Goal: Use online tool/utility: Utilize a website feature to perform a specific function

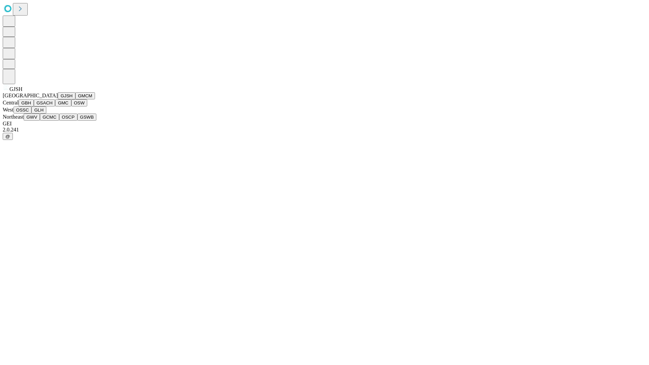
click at [58, 99] on button "GJSH" at bounding box center [67, 95] width 18 height 7
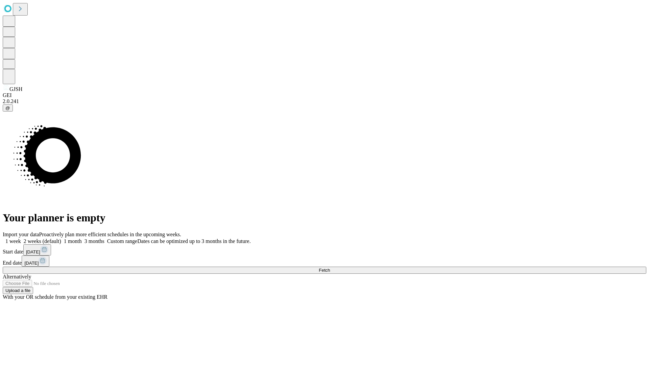
click at [61, 238] on label "2 weeks (default)" at bounding box center [41, 241] width 40 height 6
click at [330, 268] on span "Fetch" at bounding box center [324, 270] width 11 height 5
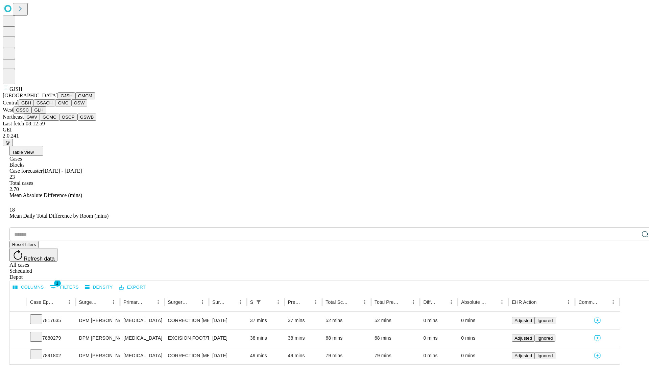
click at [75, 99] on button "GMCM" at bounding box center [85, 95] width 20 height 7
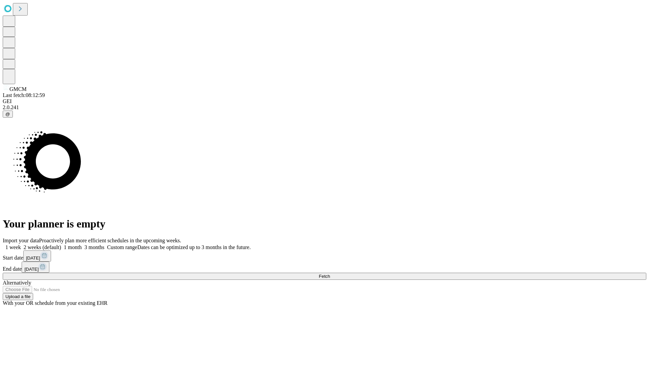
click at [61, 244] on label "2 weeks (default)" at bounding box center [41, 247] width 40 height 6
click at [330, 274] on span "Fetch" at bounding box center [324, 276] width 11 height 5
click at [61, 244] on label "2 weeks (default)" at bounding box center [41, 247] width 40 height 6
click at [330, 274] on span "Fetch" at bounding box center [324, 276] width 11 height 5
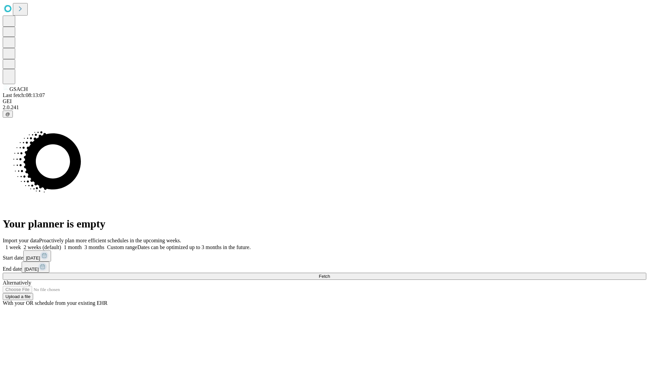
click at [330, 274] on span "Fetch" at bounding box center [324, 276] width 11 height 5
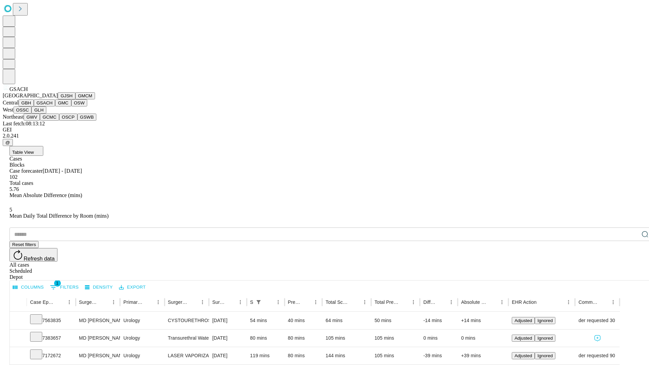
click at [55, 106] on button "GMC" at bounding box center [63, 102] width 16 height 7
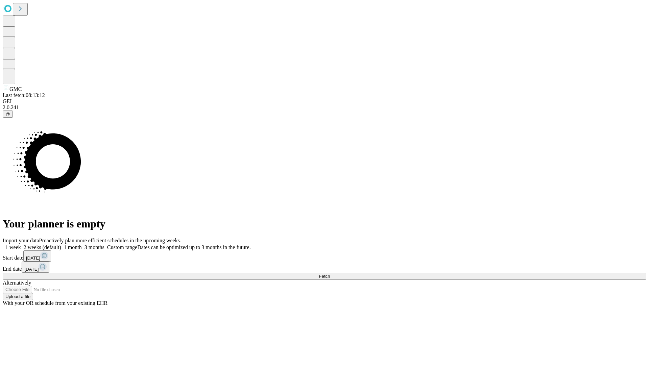
click at [61, 244] on label "2 weeks (default)" at bounding box center [41, 247] width 40 height 6
click at [330, 274] on span "Fetch" at bounding box center [324, 276] width 11 height 5
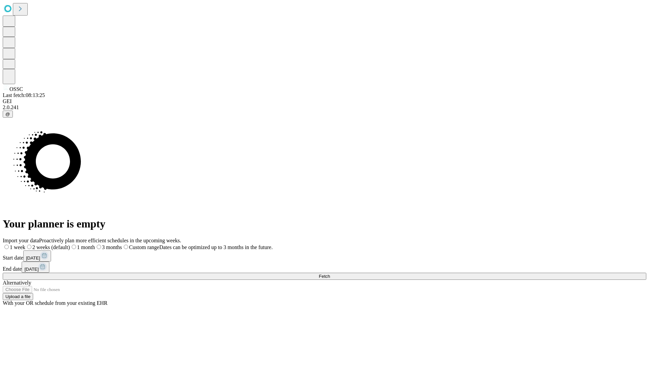
click at [70, 244] on label "2 weeks (default)" at bounding box center [47, 247] width 45 height 6
click at [330, 274] on span "Fetch" at bounding box center [324, 276] width 11 height 5
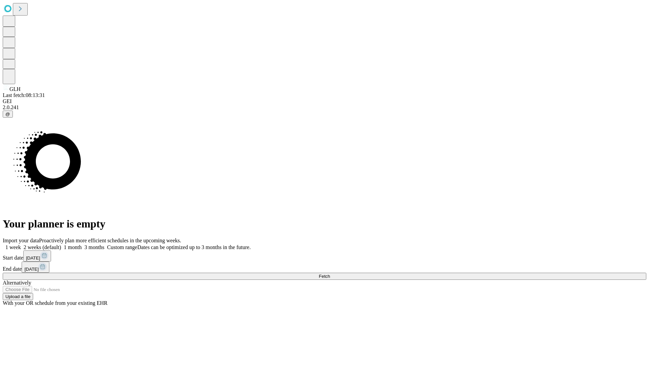
click at [61, 244] on label "2 weeks (default)" at bounding box center [41, 247] width 40 height 6
click at [330, 274] on span "Fetch" at bounding box center [324, 276] width 11 height 5
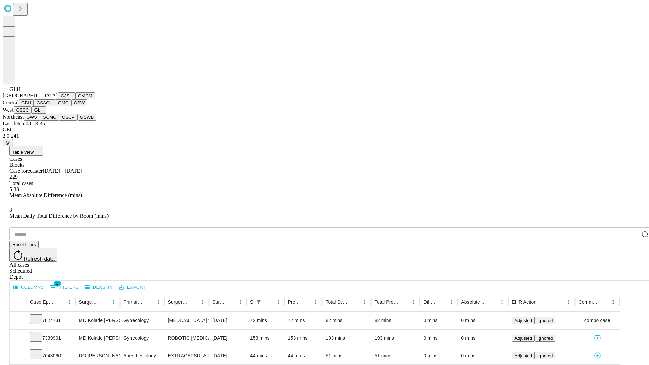
click at [40, 121] on button "GWV" at bounding box center [32, 116] width 16 height 7
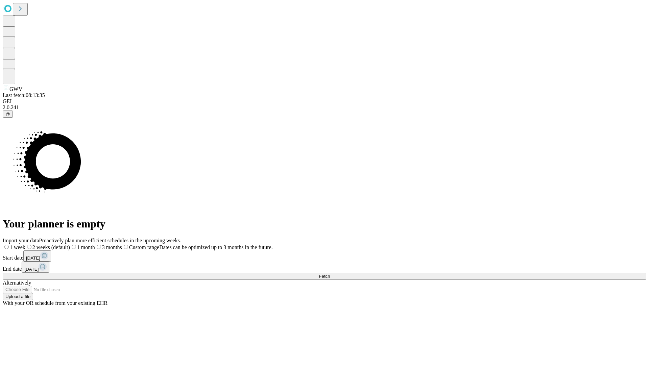
click at [70, 244] on label "2 weeks (default)" at bounding box center [47, 247] width 45 height 6
click at [330, 274] on span "Fetch" at bounding box center [324, 276] width 11 height 5
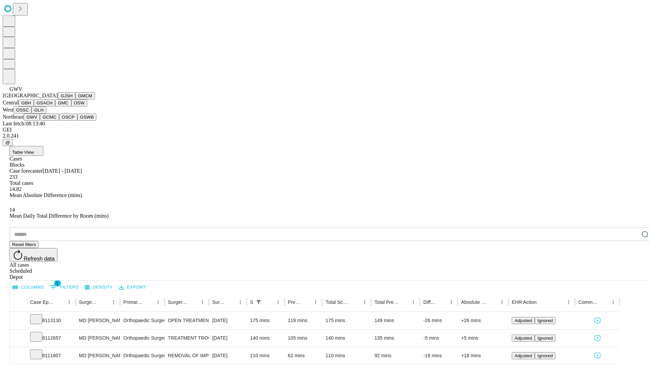
click at [52, 121] on button "GCMC" at bounding box center [49, 116] width 19 height 7
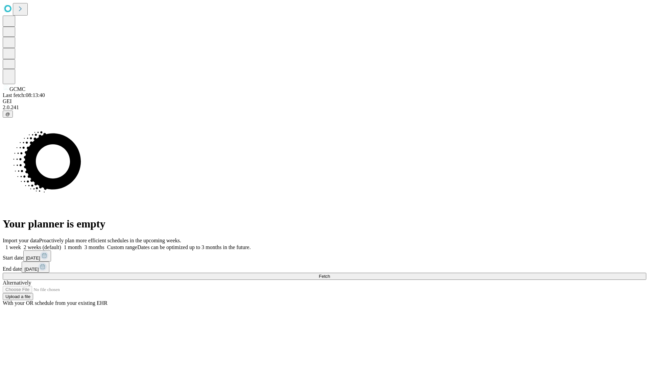
click at [61, 244] on label "2 weeks (default)" at bounding box center [41, 247] width 40 height 6
click at [330, 274] on span "Fetch" at bounding box center [324, 276] width 11 height 5
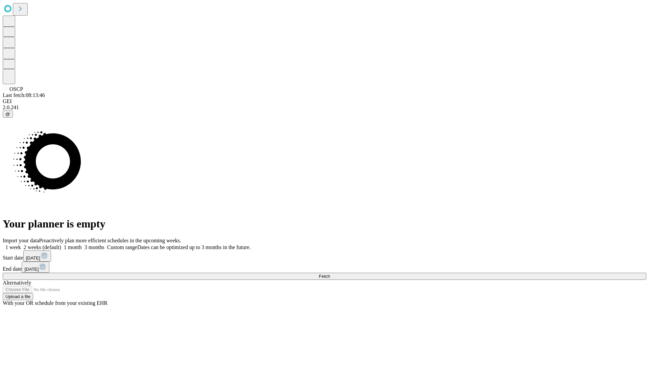
click at [61, 244] on label "2 weeks (default)" at bounding box center [41, 247] width 40 height 6
click at [330, 274] on span "Fetch" at bounding box center [324, 276] width 11 height 5
